Goal: Download file/media

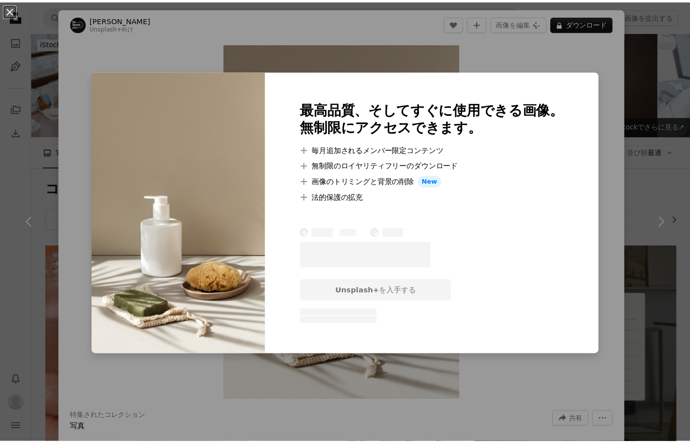
scroll to position [4225, 0]
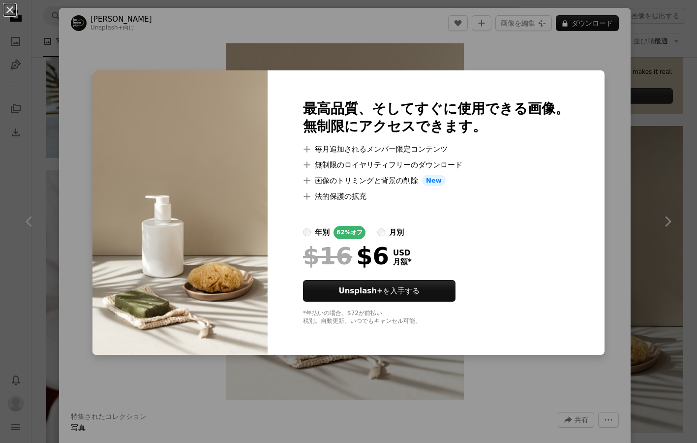
click at [557, 55] on div "An X shape 最高品質、そしてすぐに使用できる画像。 無制限にアクセスできます。 A plus sign 毎月追加されるメンバー限定コンテンツ A p…" at bounding box center [348, 221] width 697 height 443
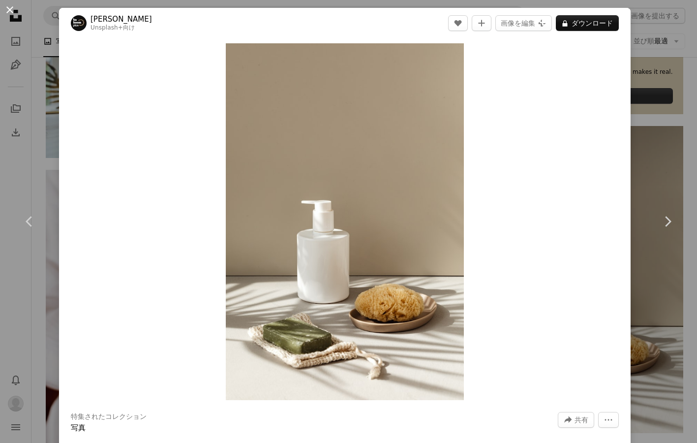
click at [6, 10] on button "An X shape" at bounding box center [10, 10] width 12 height 12
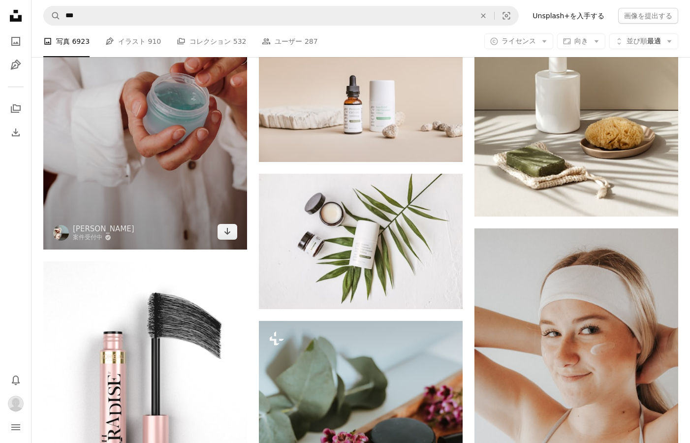
scroll to position [4419, 0]
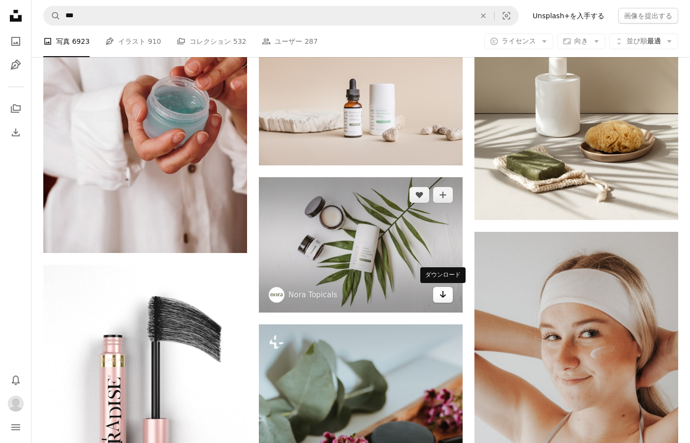
click at [440, 296] on icon "Arrow pointing down" at bounding box center [443, 294] width 8 height 12
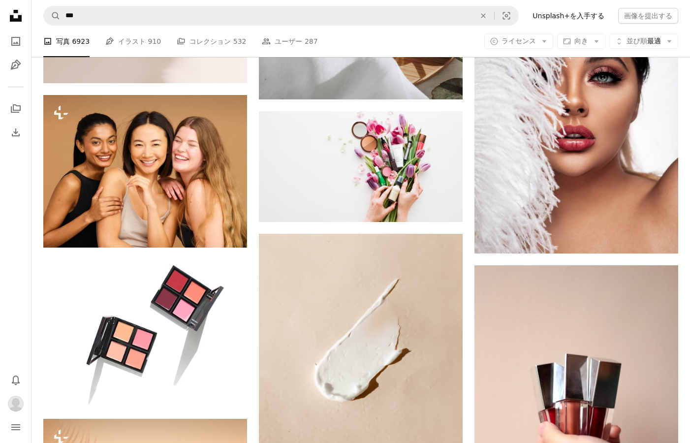
scroll to position [5725, 0]
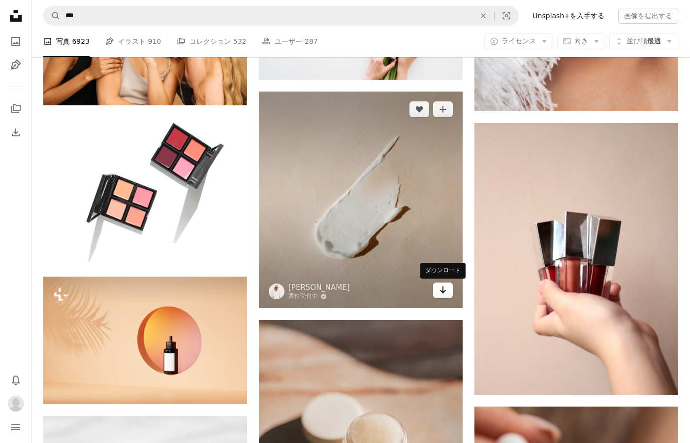
click at [443, 290] on icon "ダウンロード" at bounding box center [443, 289] width 6 height 7
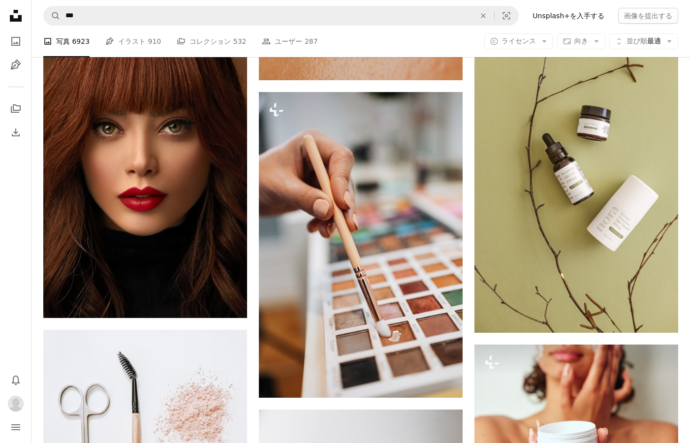
scroll to position [6864, 0]
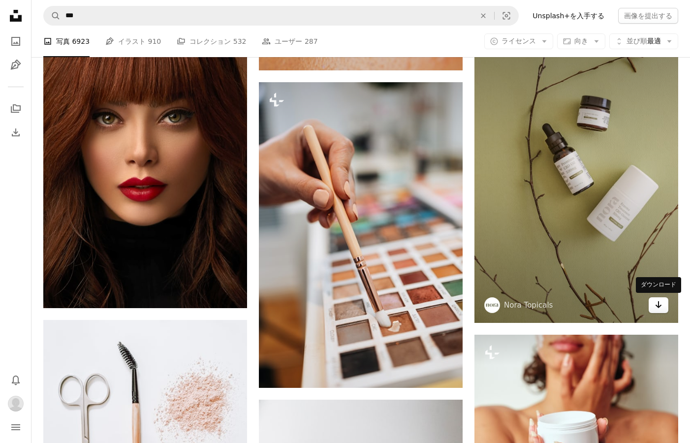
click at [654, 307] on icon "Arrow pointing down" at bounding box center [658, 305] width 8 height 12
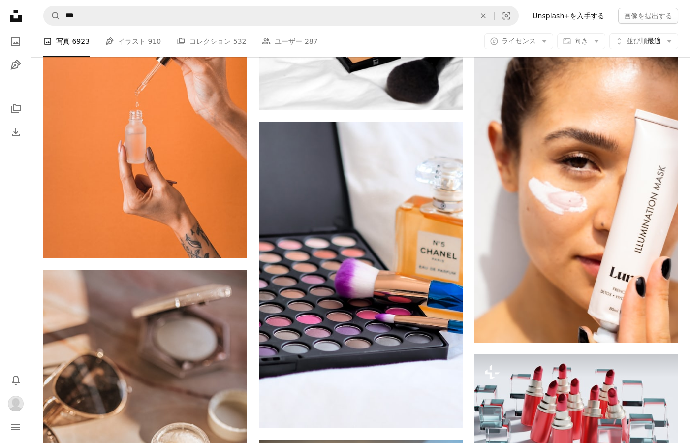
scroll to position [9156, 0]
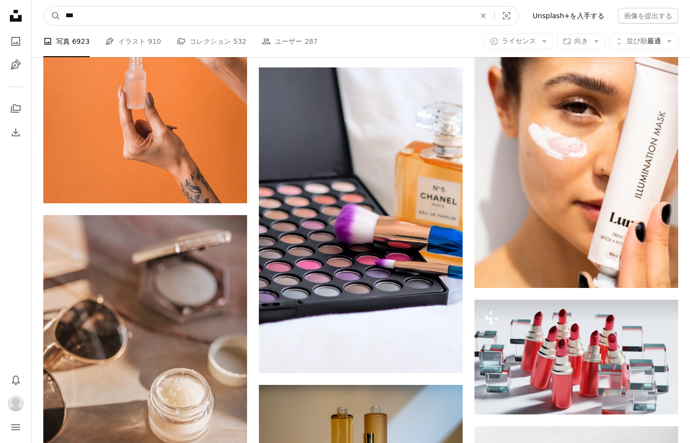
drag, startPoint x: 155, startPoint y: 15, endPoint x: 129, endPoint y: 17, distance: 25.7
click at [129, 17] on input "***" at bounding box center [266, 15] width 412 height 19
drag, startPoint x: 100, startPoint y: 16, endPoint x: 46, endPoint y: 13, distance: 54.7
click at [36, 16] on nav "A magnifying glass *** An X shape Visual search Filters Unsplash+を入手する 画像を提出する" at bounding box center [360, 15] width 658 height 31
paste input "サイト内でビジュアルを探す"
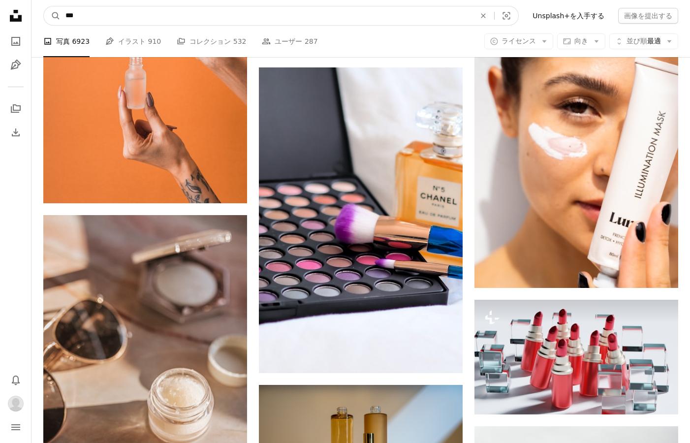
type input "***"
click button "A magnifying glass" at bounding box center [52, 15] width 17 height 19
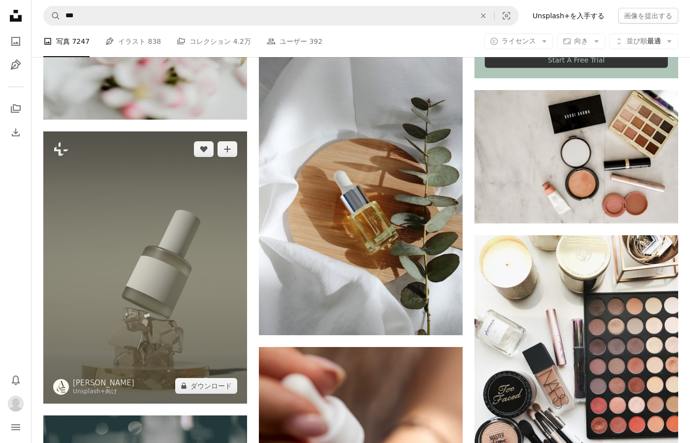
scroll to position [432, 0]
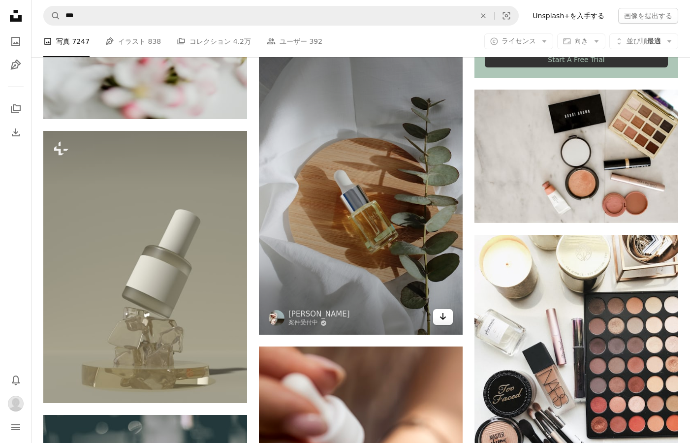
click at [441, 321] on icon "Arrow pointing down" at bounding box center [443, 316] width 8 height 12
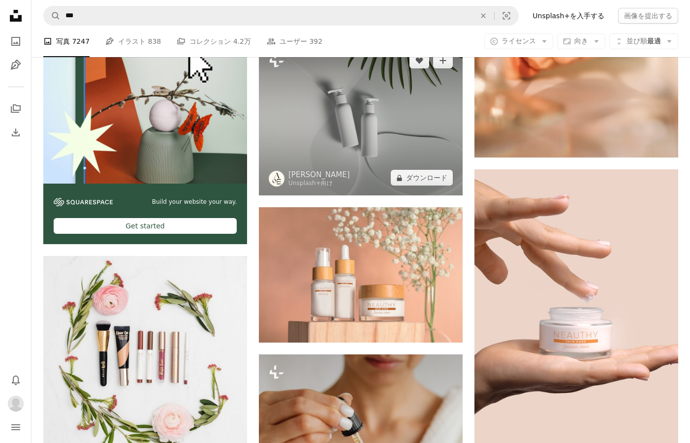
scroll to position [2161, 0]
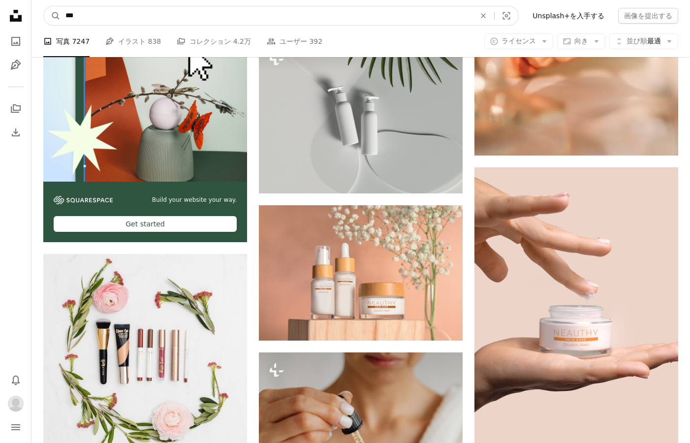
drag, startPoint x: 93, startPoint y: 15, endPoint x: 19, endPoint y: 13, distance: 74.8
type input "*"
type input "*******"
click button "A magnifying glass" at bounding box center [52, 15] width 17 height 19
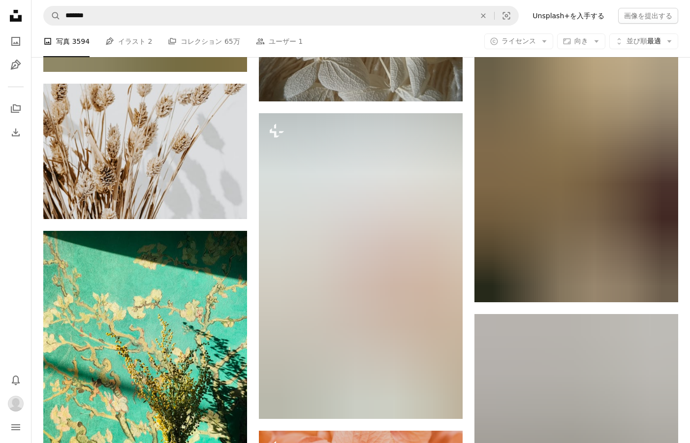
scroll to position [6289, 0]
